Goal: Task Accomplishment & Management: Manage account settings

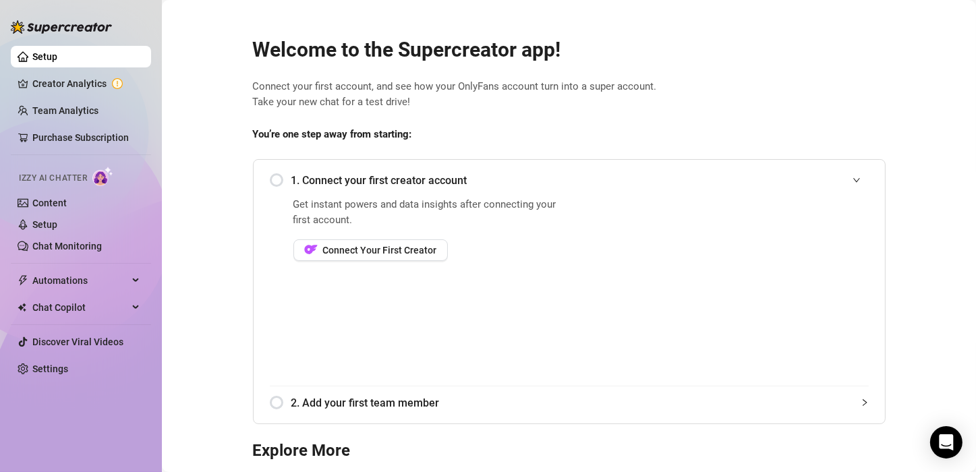
click at [372, 198] on span "Get instant powers and data insights after connecting your first account." at bounding box center [429, 213] width 272 height 32
click at [374, 174] on span "1. Connect your first creator account" at bounding box center [580, 180] width 578 height 17
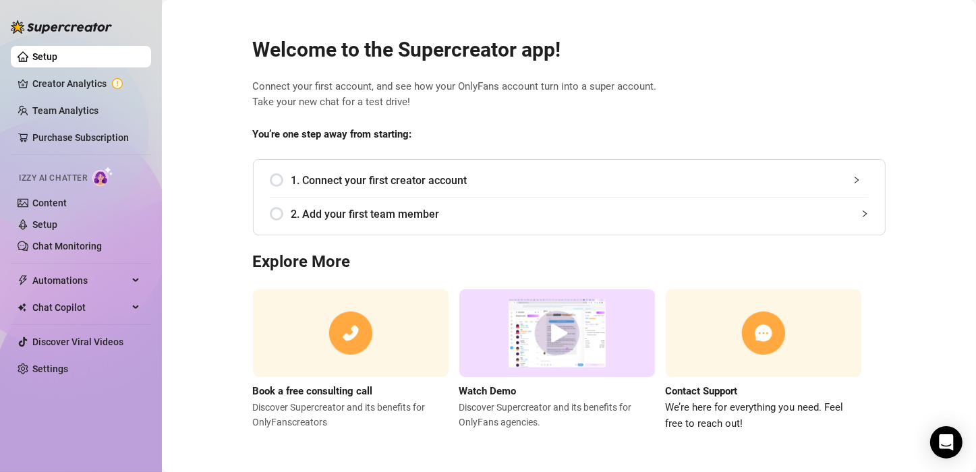
click at [275, 179] on div "1. Connect your first creator account" at bounding box center [569, 180] width 599 height 33
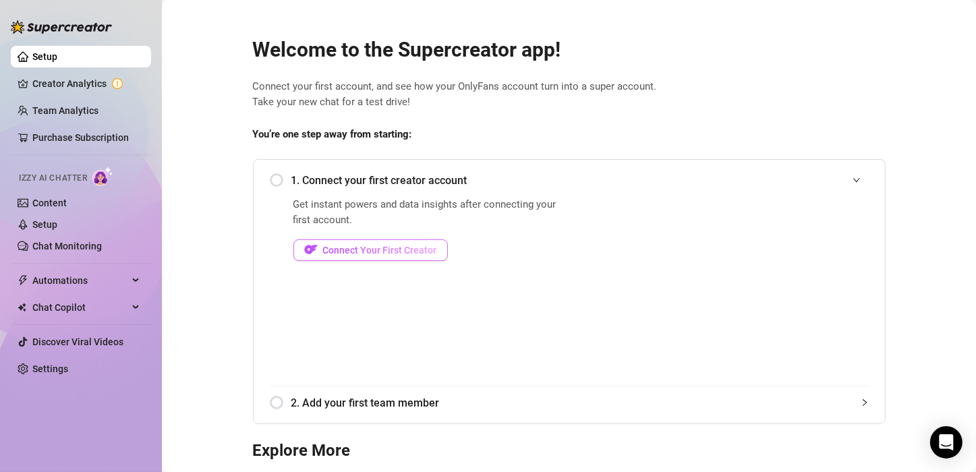
click at [393, 251] on span "Connect Your First Creator" at bounding box center [380, 250] width 114 height 11
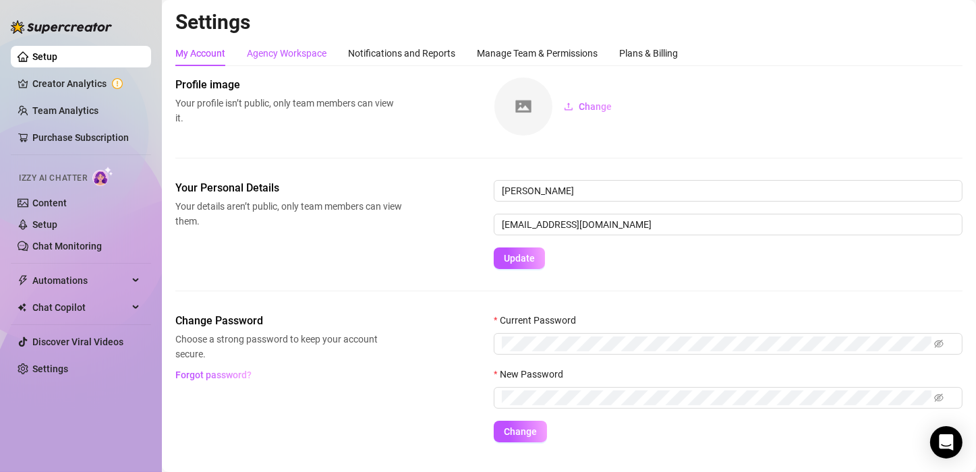
click at [267, 49] on div "Agency Workspace" at bounding box center [287, 53] width 80 height 15
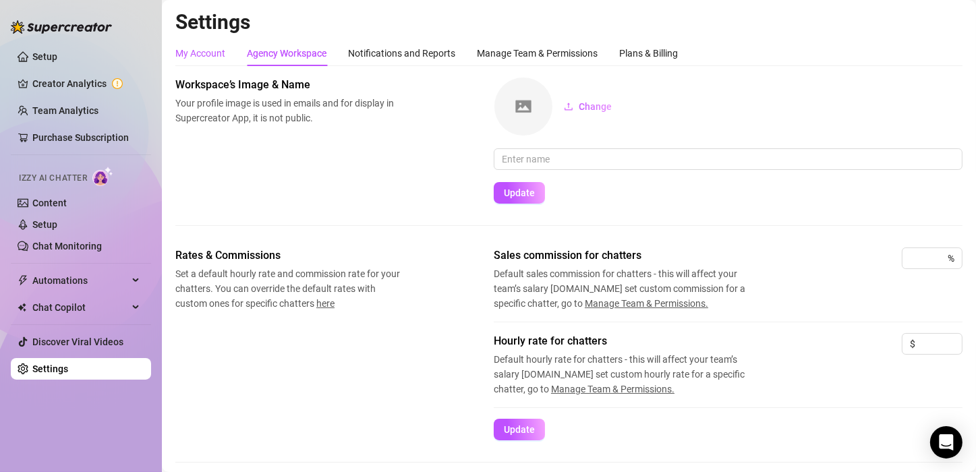
click at [222, 47] on div "My Account" at bounding box center [200, 53] width 50 height 15
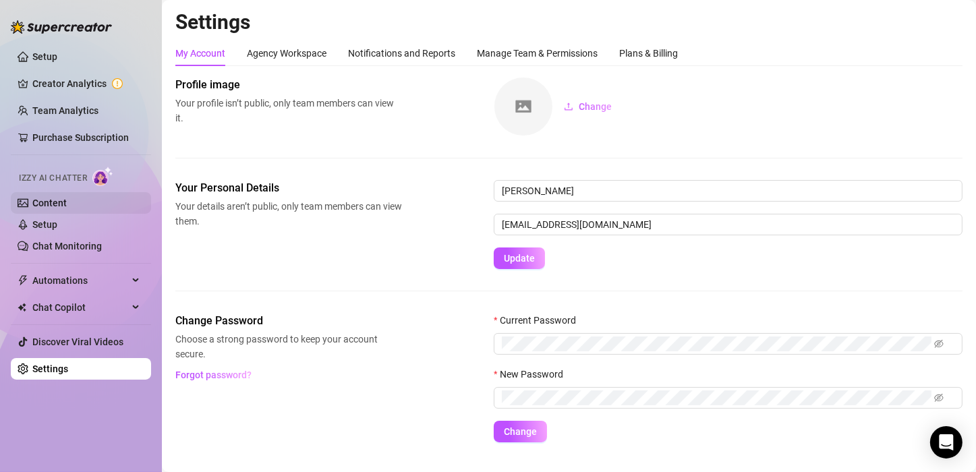
click at [51, 198] on link "Content" at bounding box center [49, 203] width 34 height 11
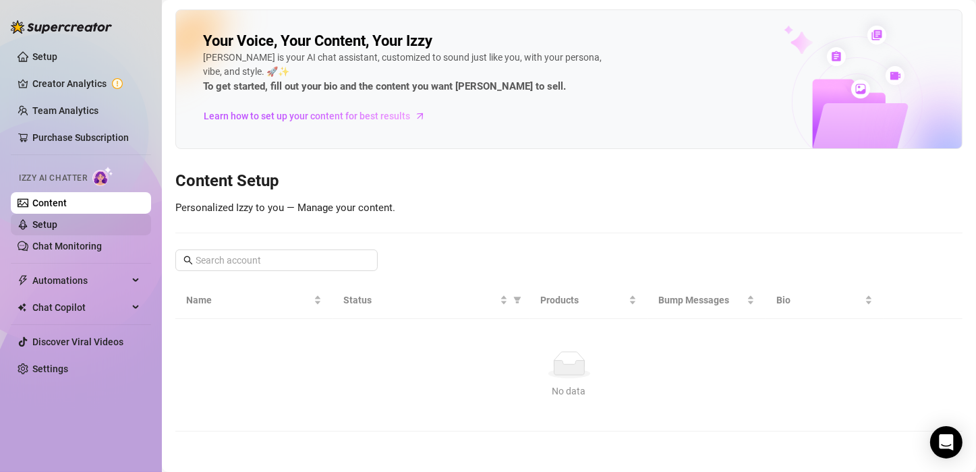
click at [51, 226] on link "Setup" at bounding box center [44, 224] width 25 height 11
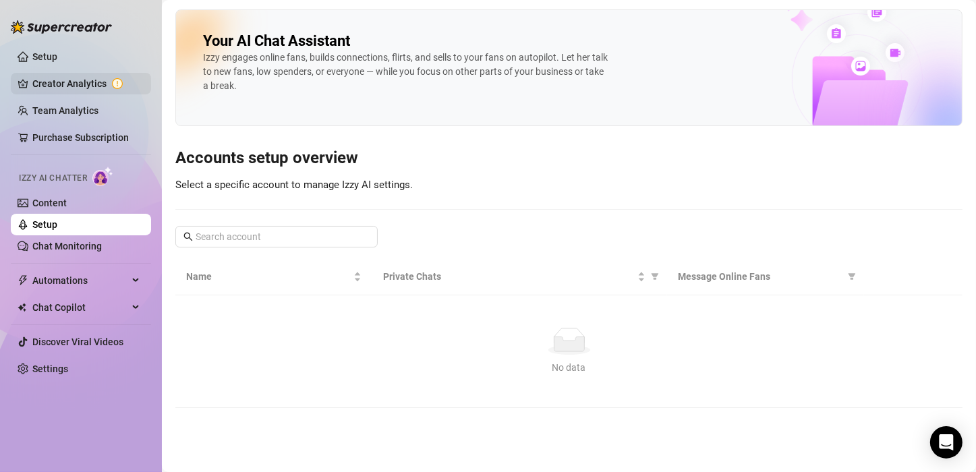
click at [100, 84] on link "Creator Analytics" at bounding box center [86, 84] width 108 height 22
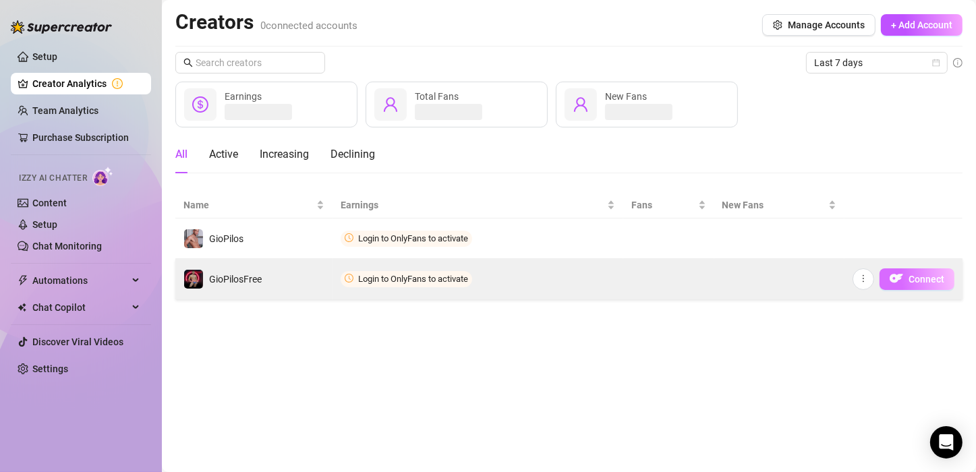
click at [935, 281] on span "Connect" at bounding box center [927, 279] width 36 height 11
